Goal: Check status: Check status

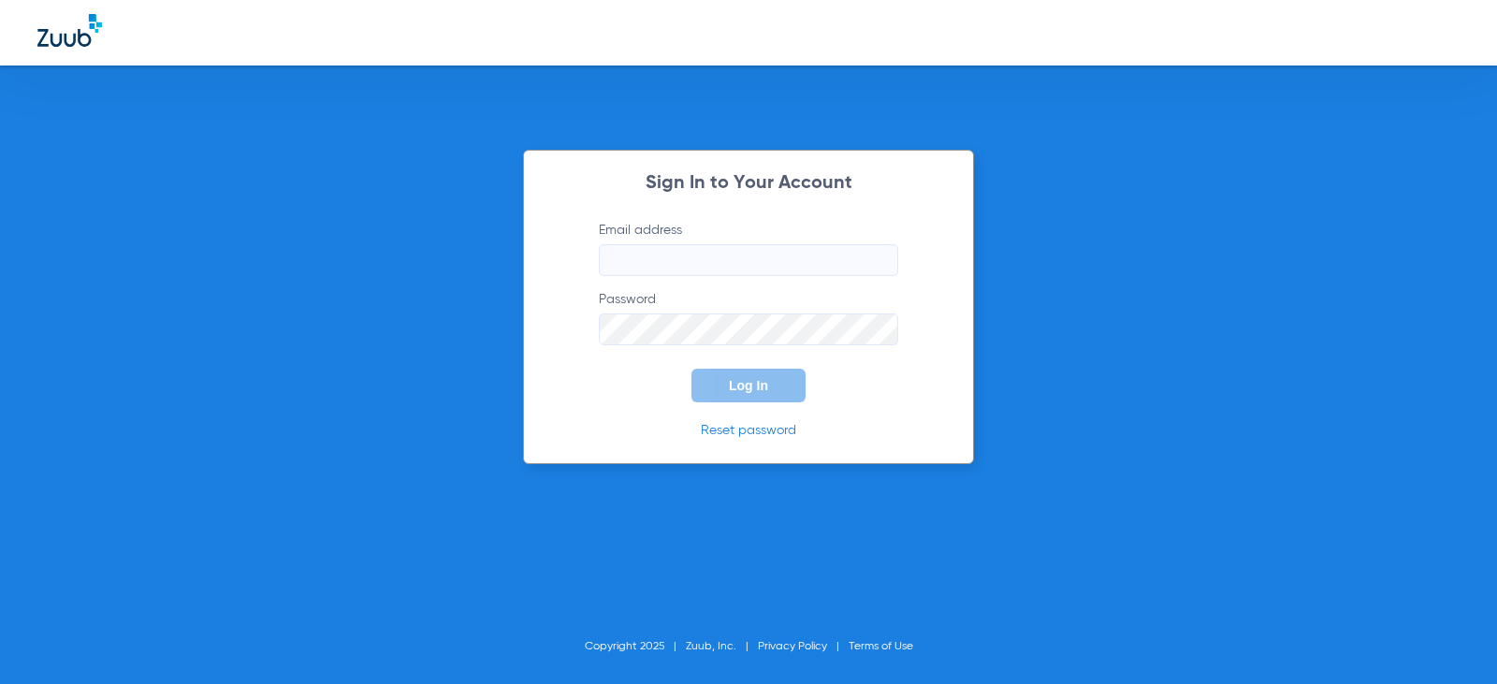
click at [767, 256] on input "Email address" at bounding box center [748, 260] width 299 height 32
type input "[EMAIL_ADDRESS][DOMAIN_NAME]"
click at [692, 369] on button "Log In" at bounding box center [749, 386] width 114 height 34
click at [487, 329] on div "Sign In to Your Account Email address [EMAIL_ADDRESS][DOMAIN_NAME] Password Log…" at bounding box center [748, 342] width 1497 height 684
click at [692, 369] on button "Log In" at bounding box center [749, 386] width 114 height 34
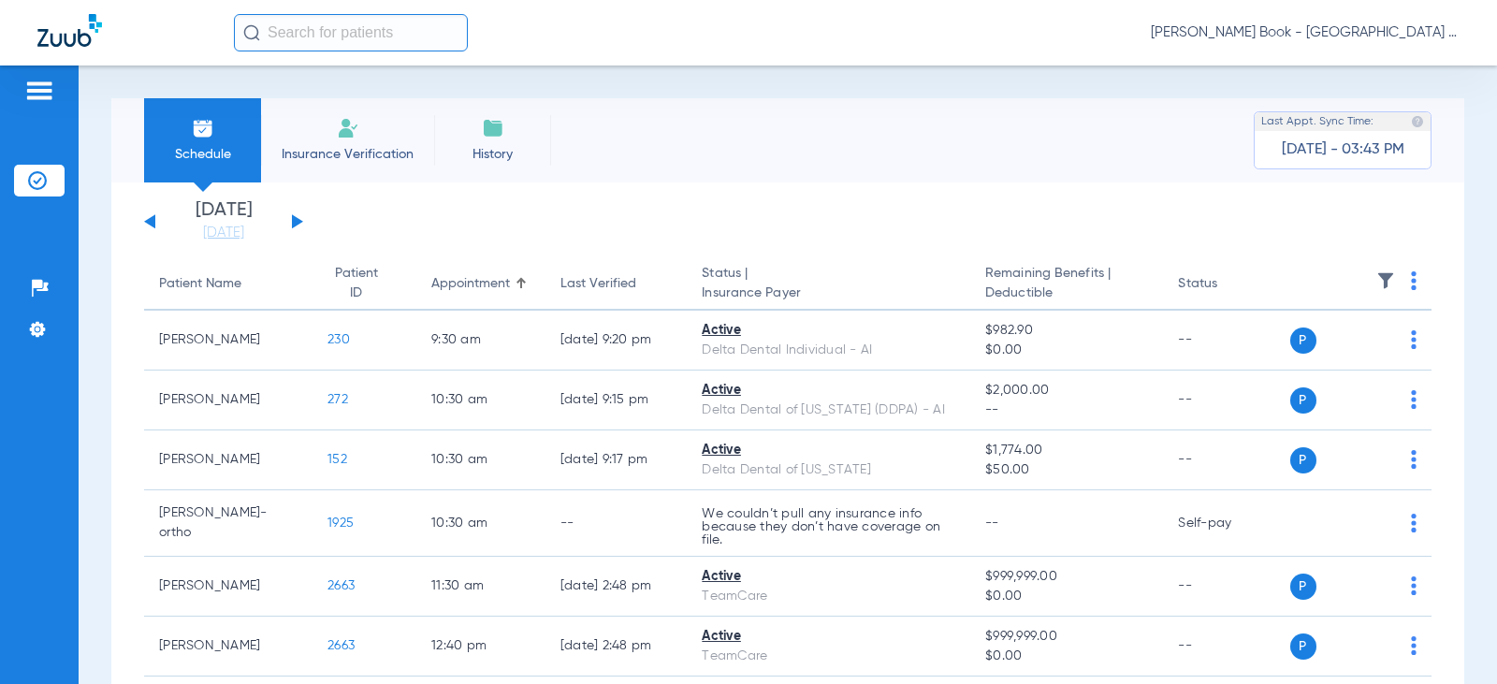
click at [291, 219] on div "[DATE] [DATE] [DATE] [DATE] [DATE] [DATE] [DATE] [DATE] [DATE] [DATE] [DATE] [D…" at bounding box center [223, 221] width 159 height 41
click at [293, 221] on button at bounding box center [297, 221] width 11 height 14
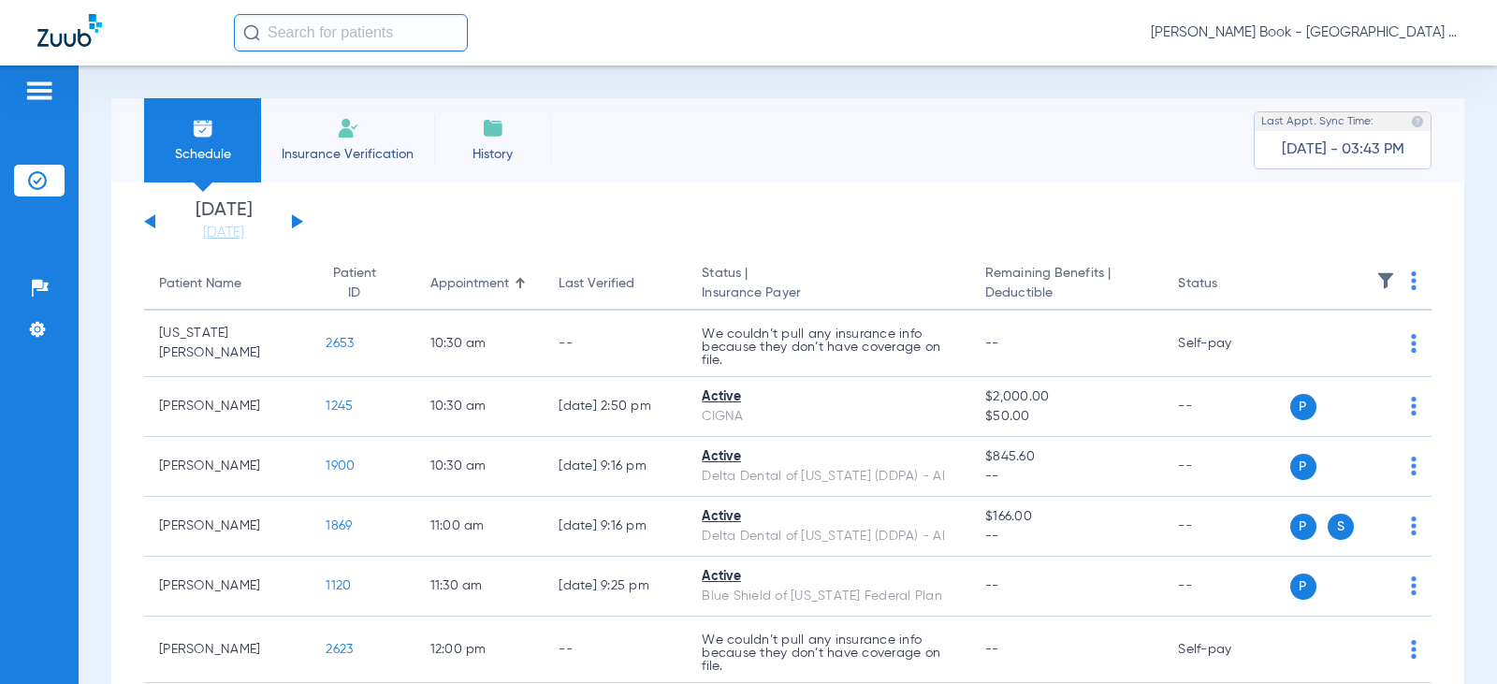
click at [297, 226] on button at bounding box center [297, 221] width 11 height 14
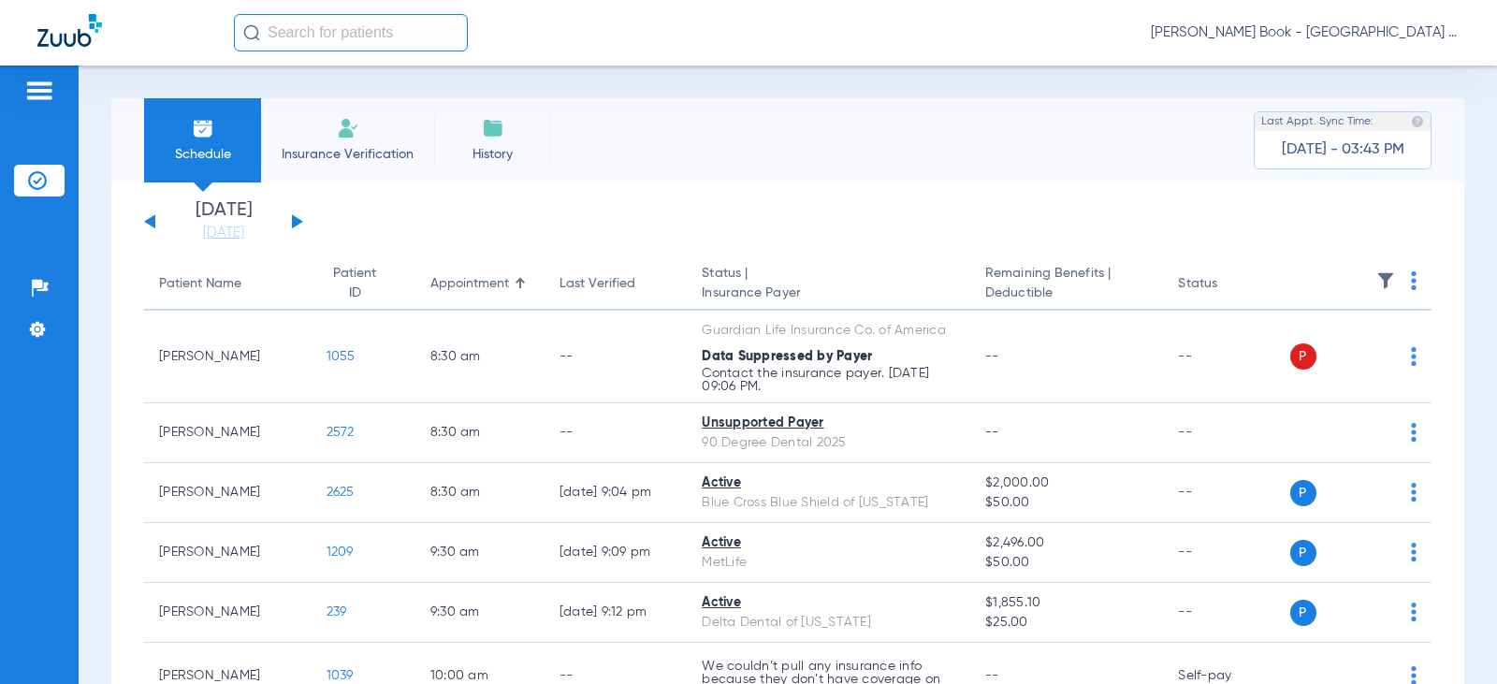
click at [296, 220] on button at bounding box center [297, 221] width 11 height 14
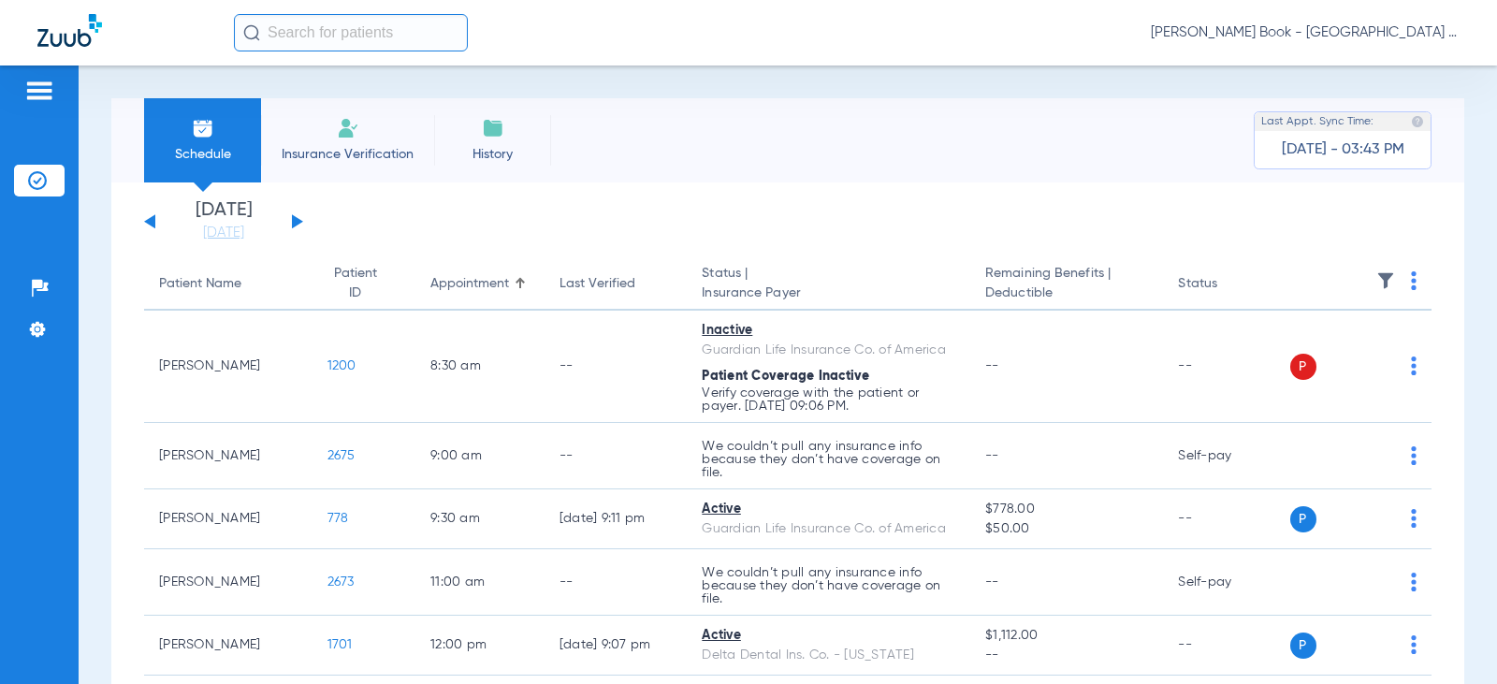
click at [296, 221] on button at bounding box center [297, 221] width 11 height 14
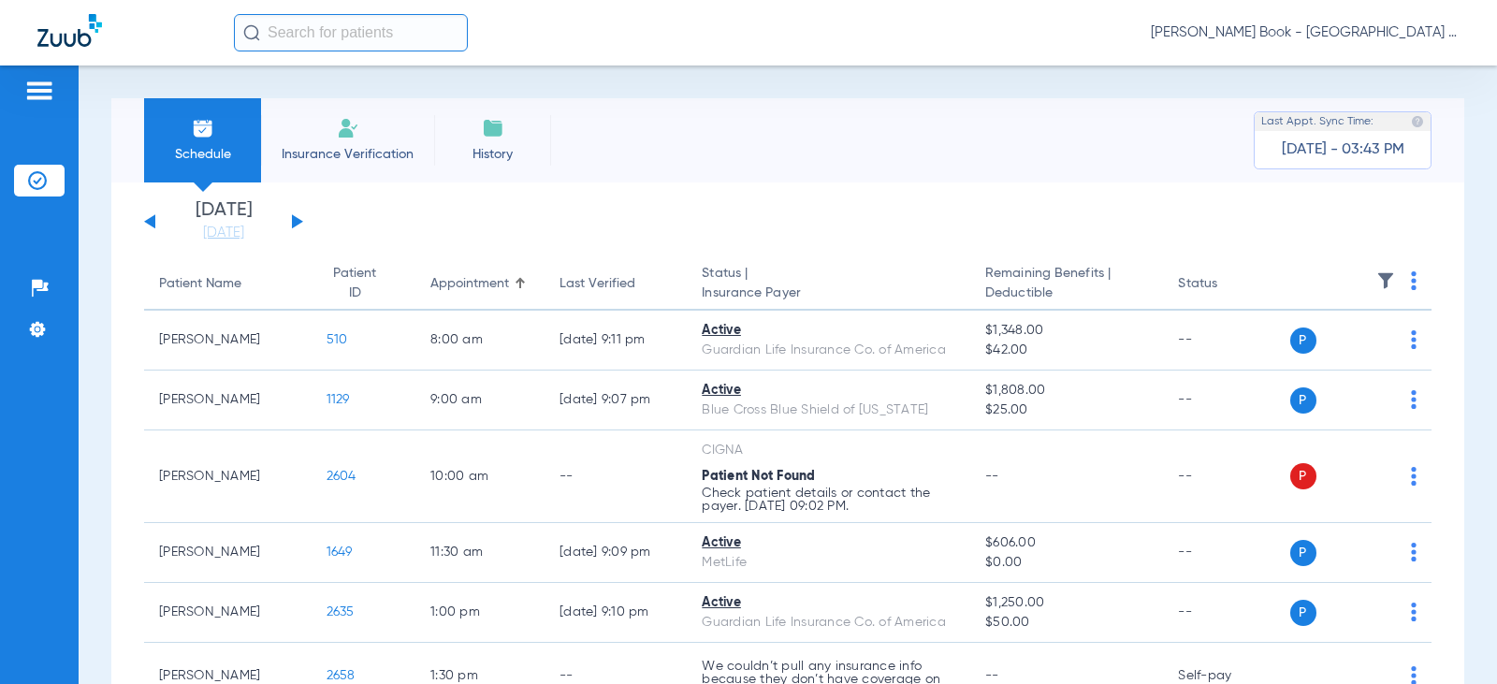
click at [297, 226] on button at bounding box center [297, 221] width 11 height 14
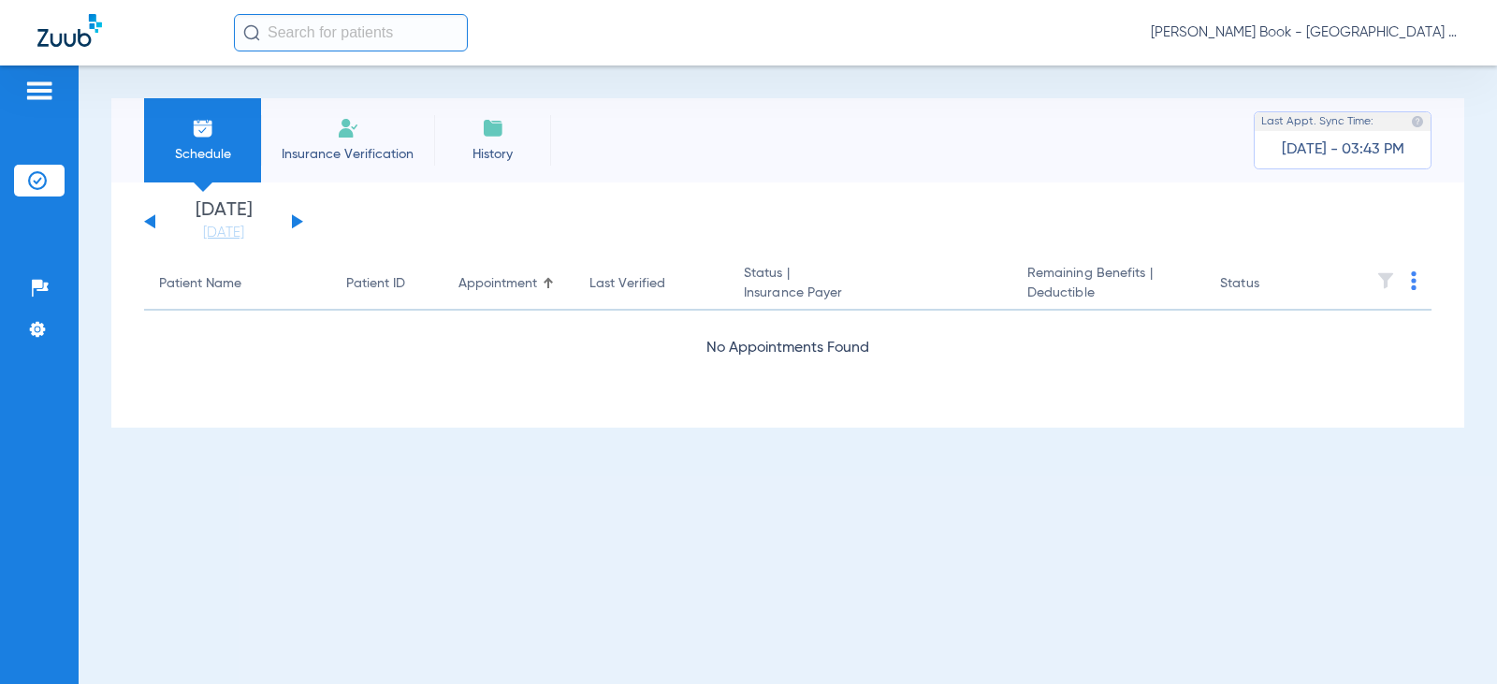
click at [297, 225] on button at bounding box center [297, 221] width 11 height 14
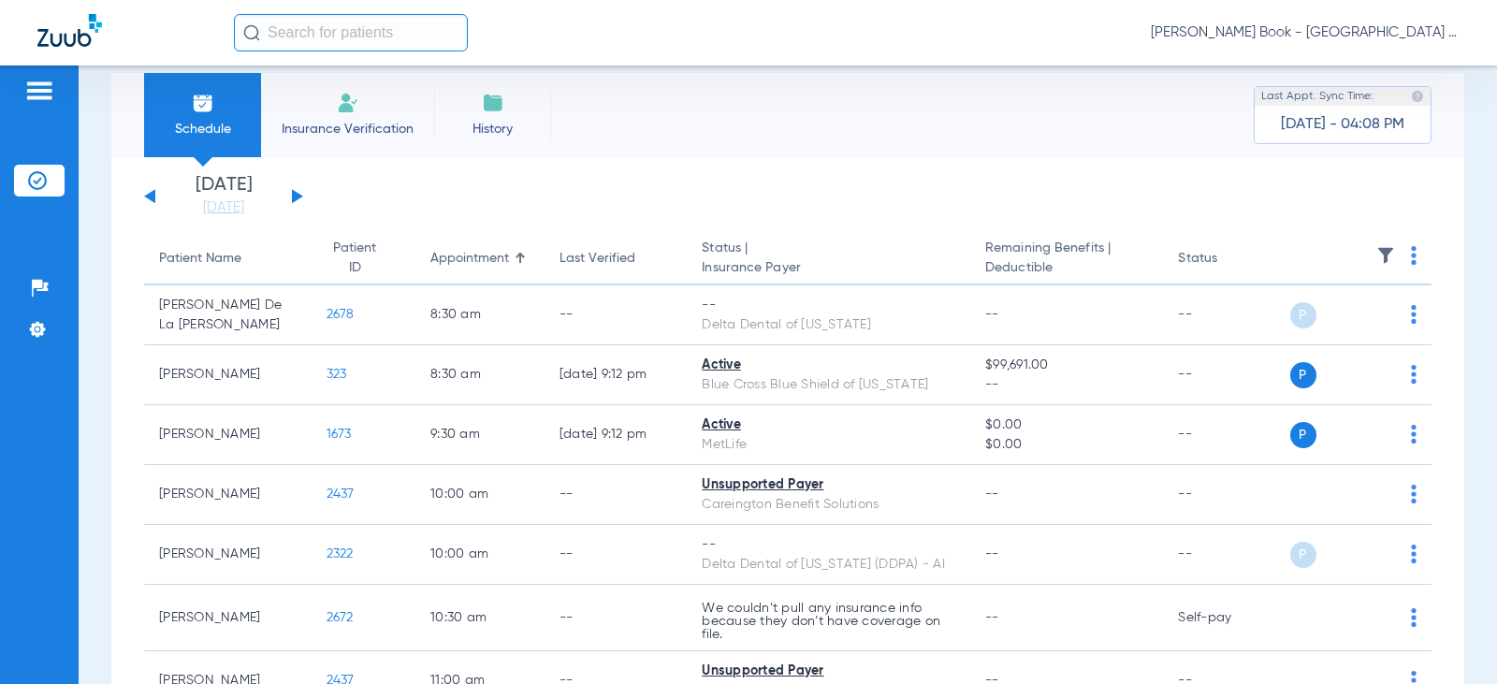
scroll to position [22, 0]
click at [305, 199] on app-single-date-navigator "[DATE] [DATE] [DATE] [DATE] [DATE] [DATE] [DATE] [DATE] [DATE] [DATE] [DATE] [D…" at bounding box center [788, 199] width 1288 height 41
click at [295, 197] on button at bounding box center [297, 199] width 11 height 14
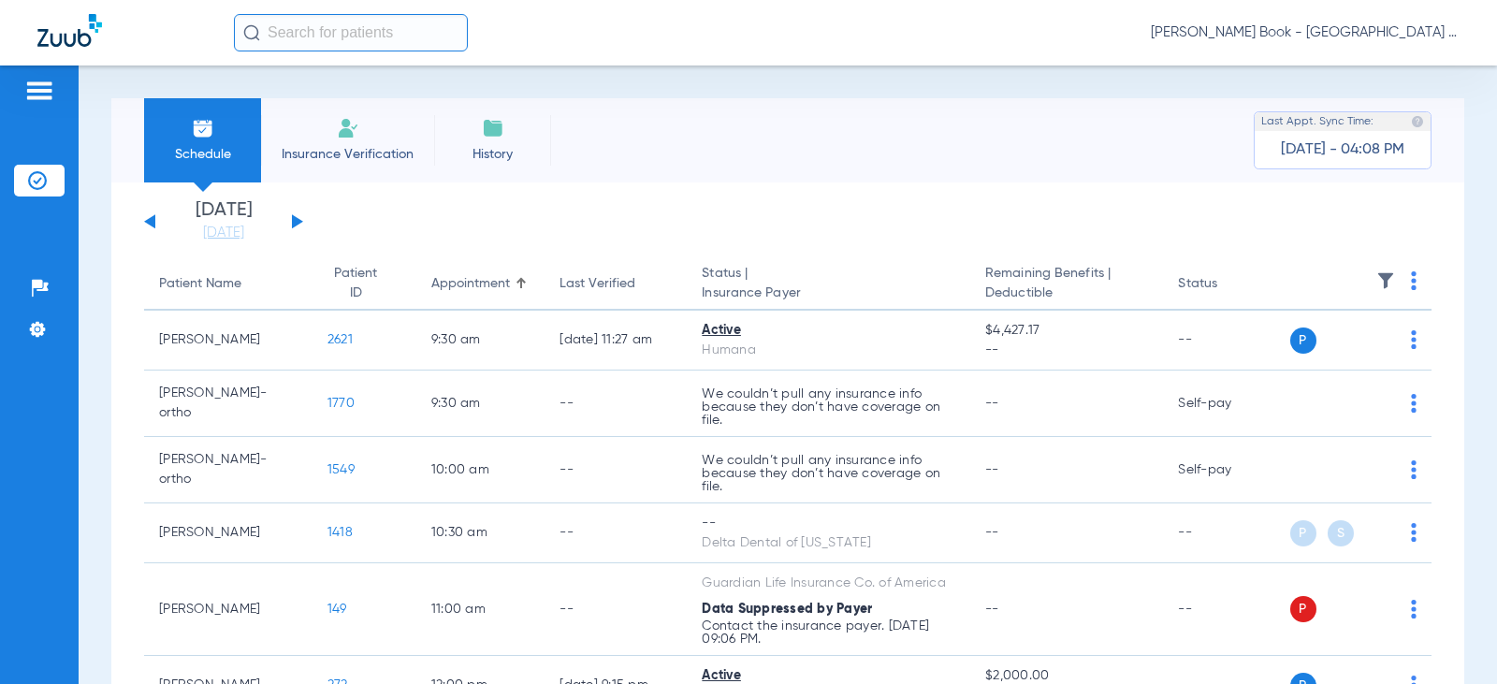
click at [291, 215] on div "[DATE] [DATE] [DATE] [DATE] [DATE] [DATE] [DATE] [DATE] [DATE] [DATE] [DATE] [D…" at bounding box center [223, 221] width 159 height 41
click at [298, 215] on div "[DATE] [DATE] [DATE] [DATE] [DATE] [DATE] [DATE] [DATE] [DATE] [DATE] [DATE] [D…" at bounding box center [223, 221] width 159 height 41
click at [296, 226] on div "[DATE] [DATE] [DATE] [DATE] [DATE] [DATE] [DATE] [DATE] [DATE] [DATE] [DATE] [D…" at bounding box center [223, 221] width 159 height 41
click at [294, 222] on button at bounding box center [297, 221] width 11 height 14
